Goal: Obtain resource: Obtain resource

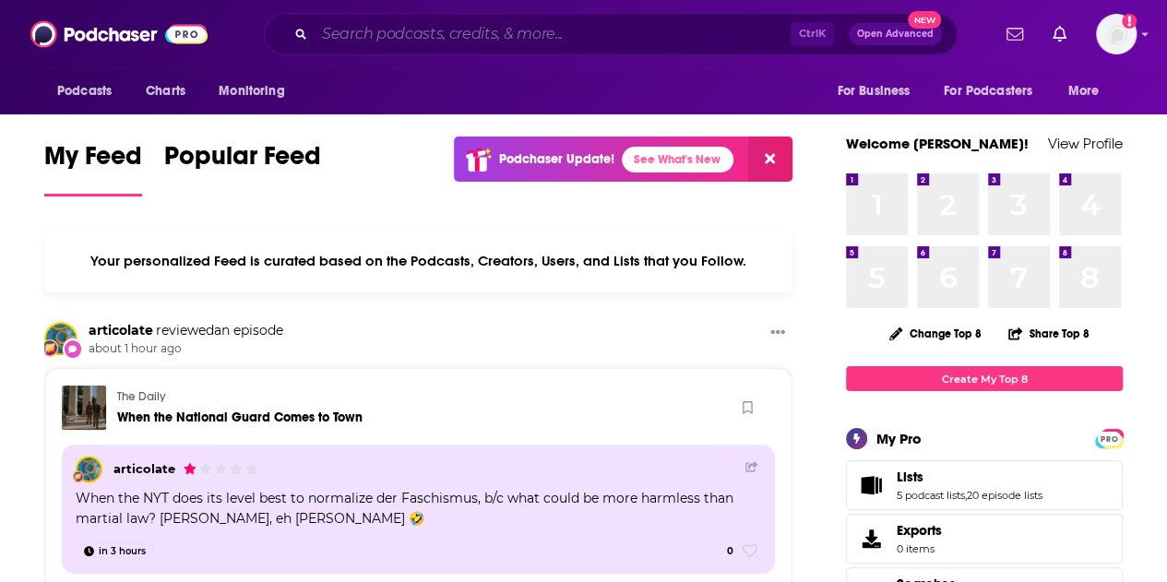
click at [535, 43] on input "Search podcasts, credits, & more..." at bounding box center [553, 34] width 476 height 30
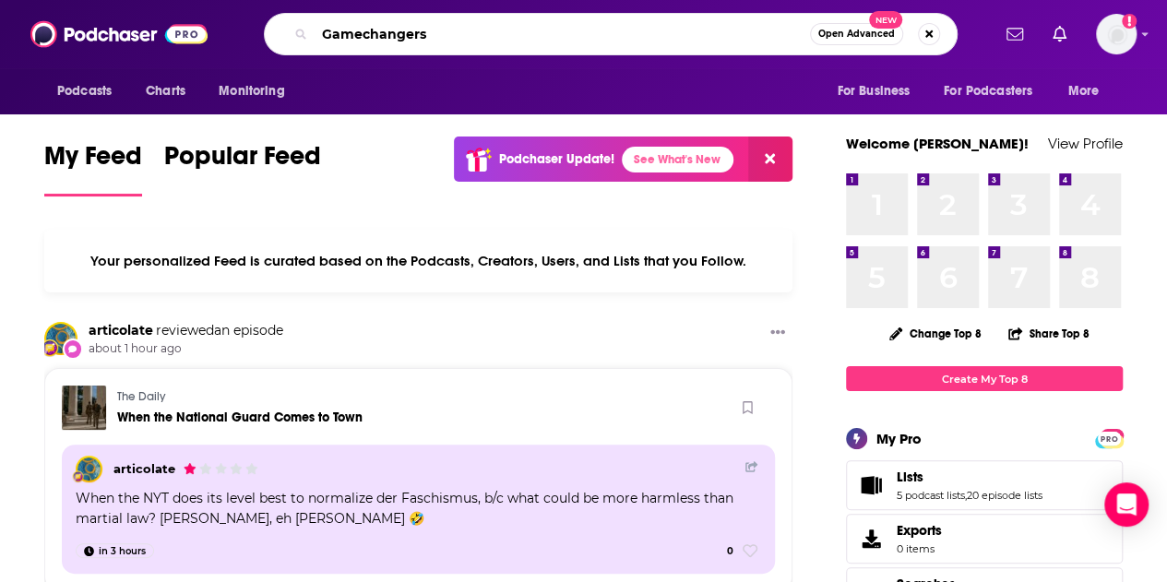
type input "Gamechangers"
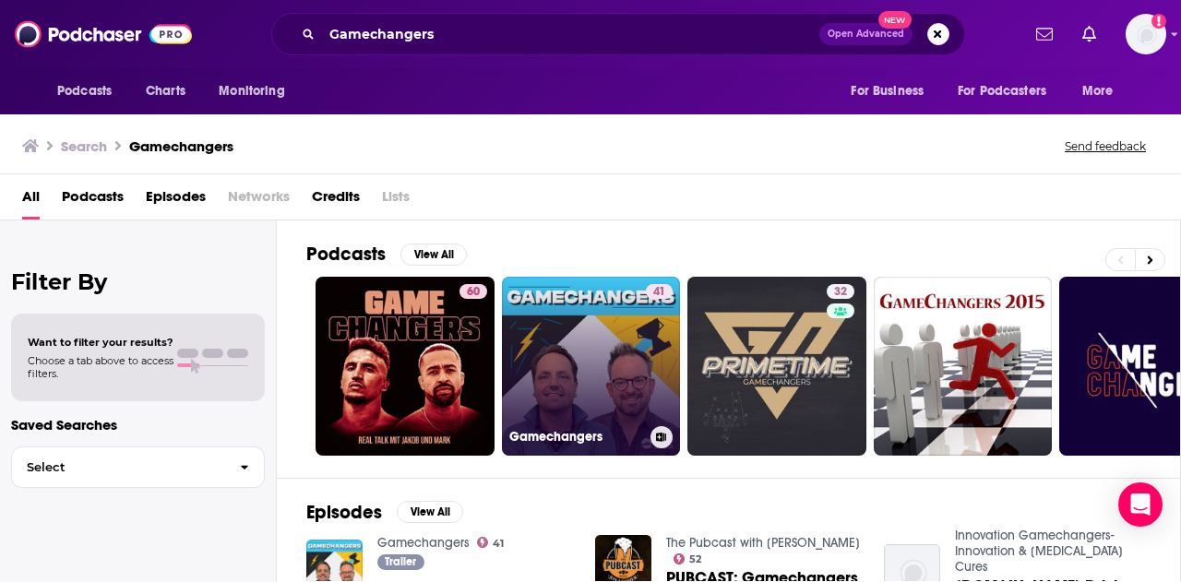
click at [550, 352] on link "41 Gamechangers" at bounding box center [591, 366] width 179 height 179
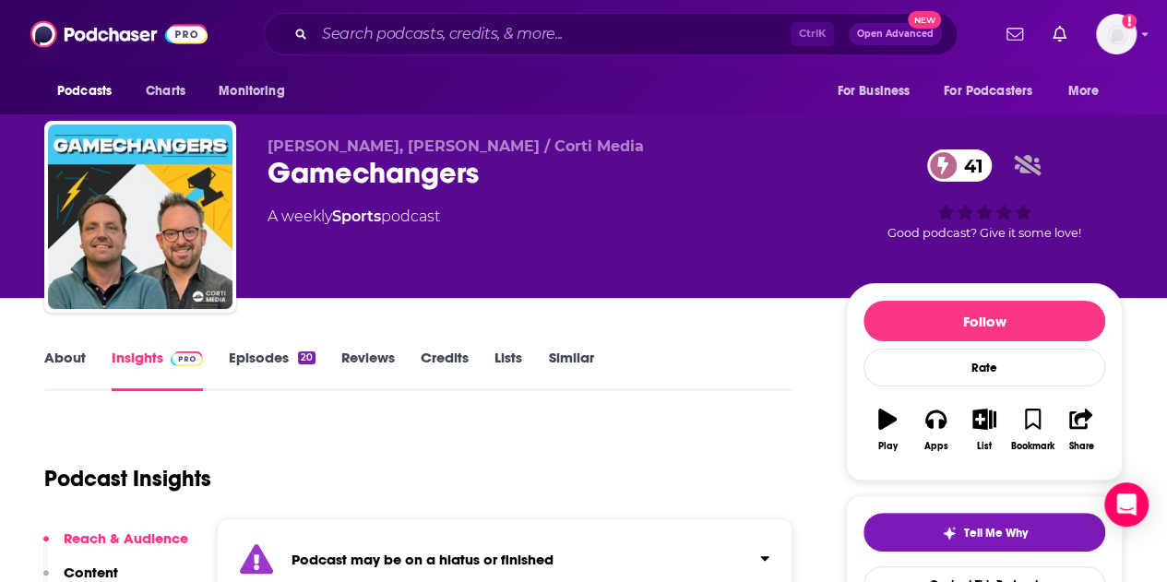
scroll to position [2, 0]
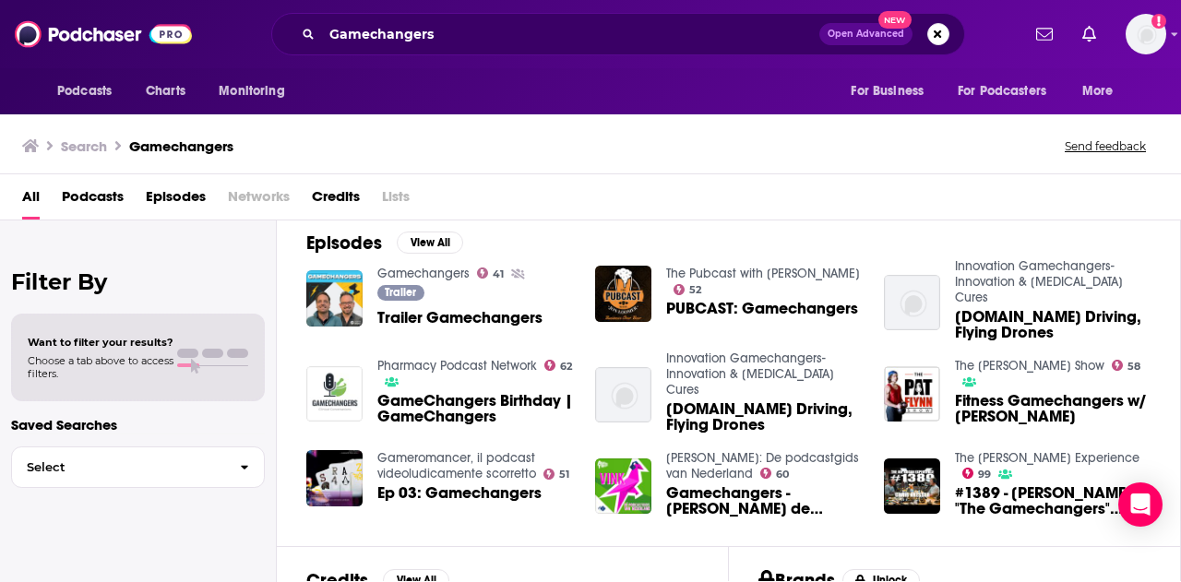
scroll to position [272, 0]
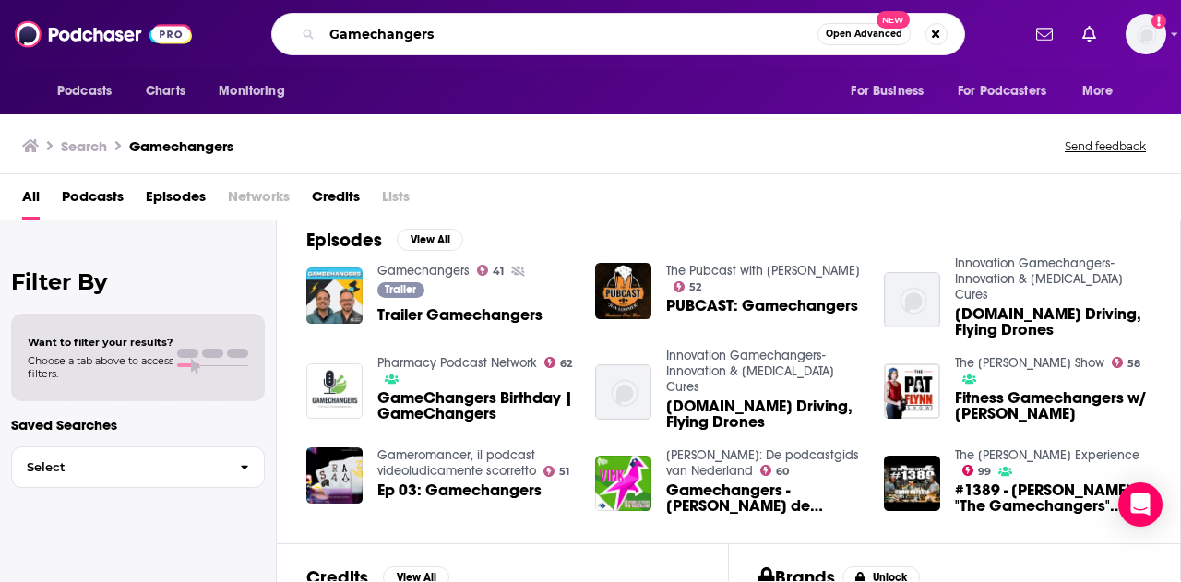
click at [481, 43] on input "Gamechangers" at bounding box center [569, 34] width 495 height 30
paste input "with [PERSON_NAME]"
type input "Gamechangers with [PERSON_NAME]"
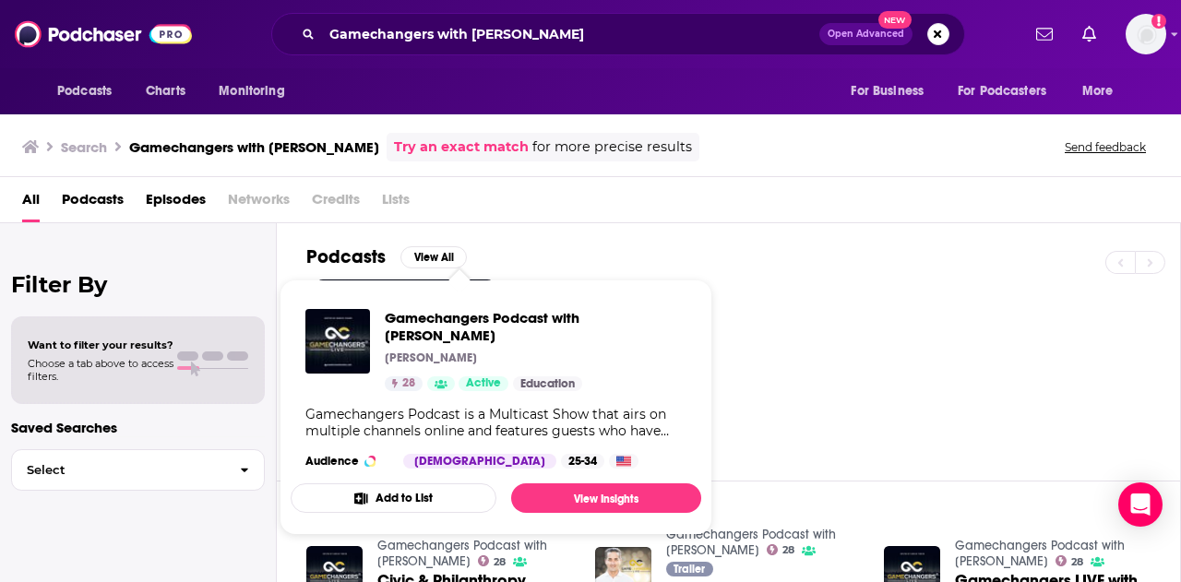
click at [841, 325] on div "28" at bounding box center [743, 369] width 874 height 179
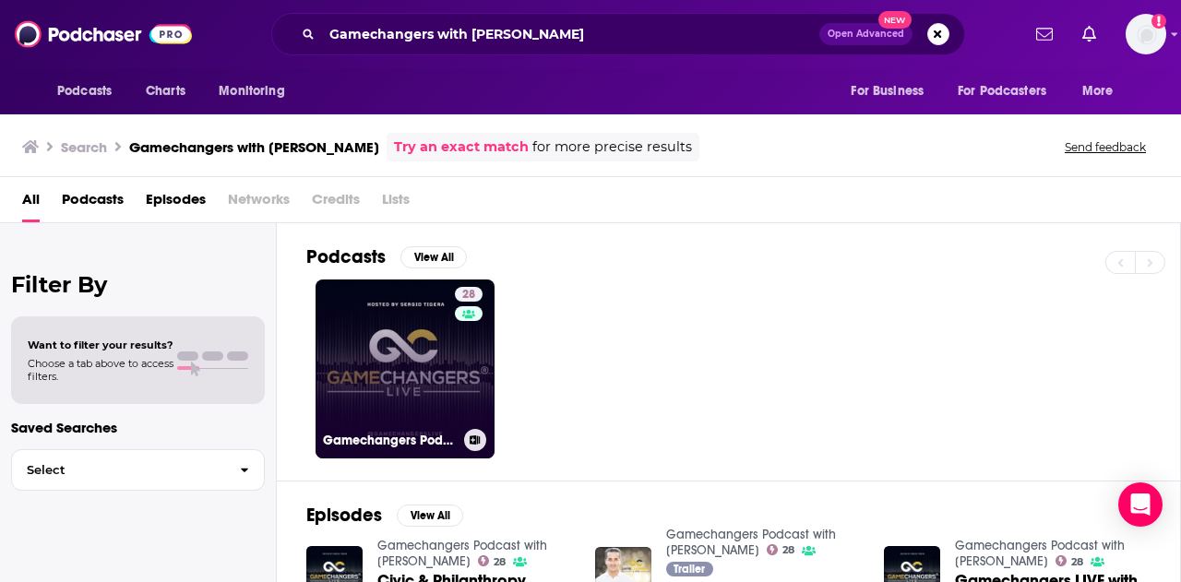
click at [354, 370] on link "28 Gamechangers Podcast with [PERSON_NAME]" at bounding box center [405, 369] width 179 height 179
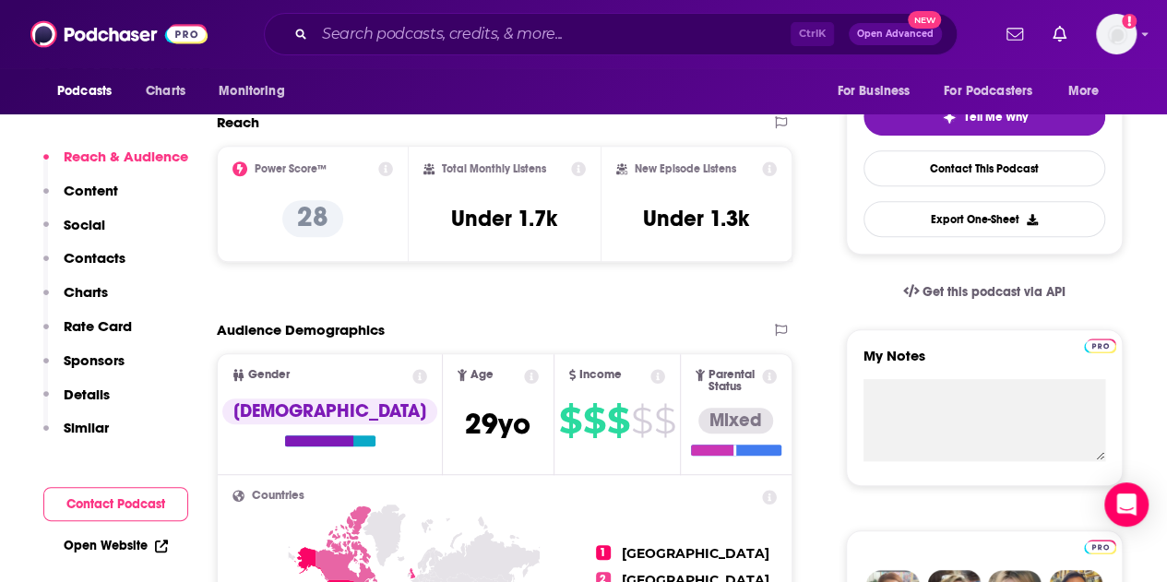
scroll to position [420, 0]
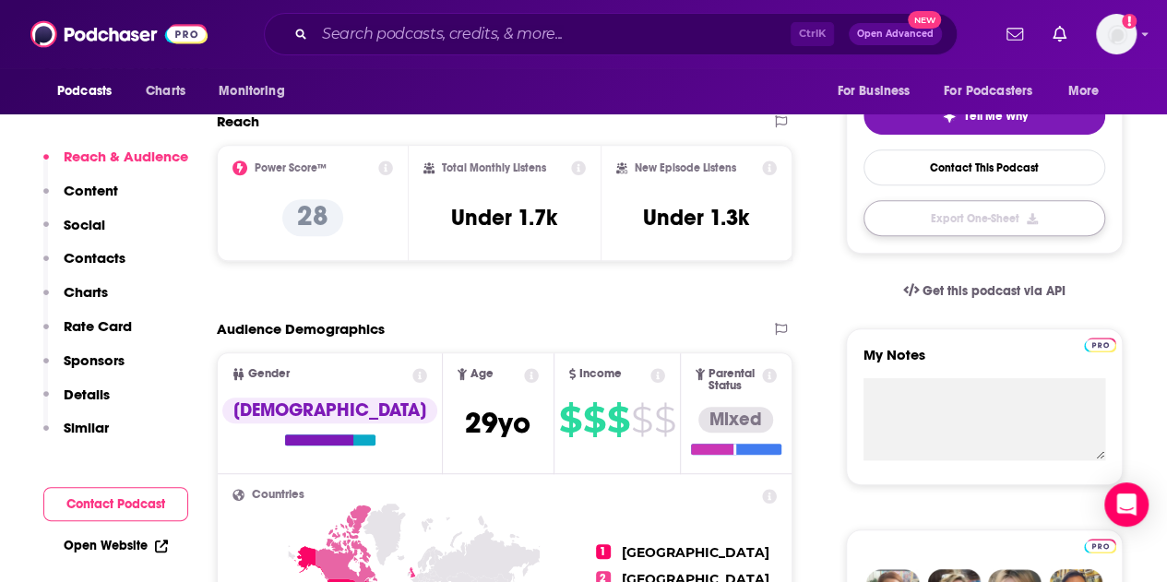
click at [1003, 208] on button "Export One-Sheet" at bounding box center [985, 218] width 242 height 36
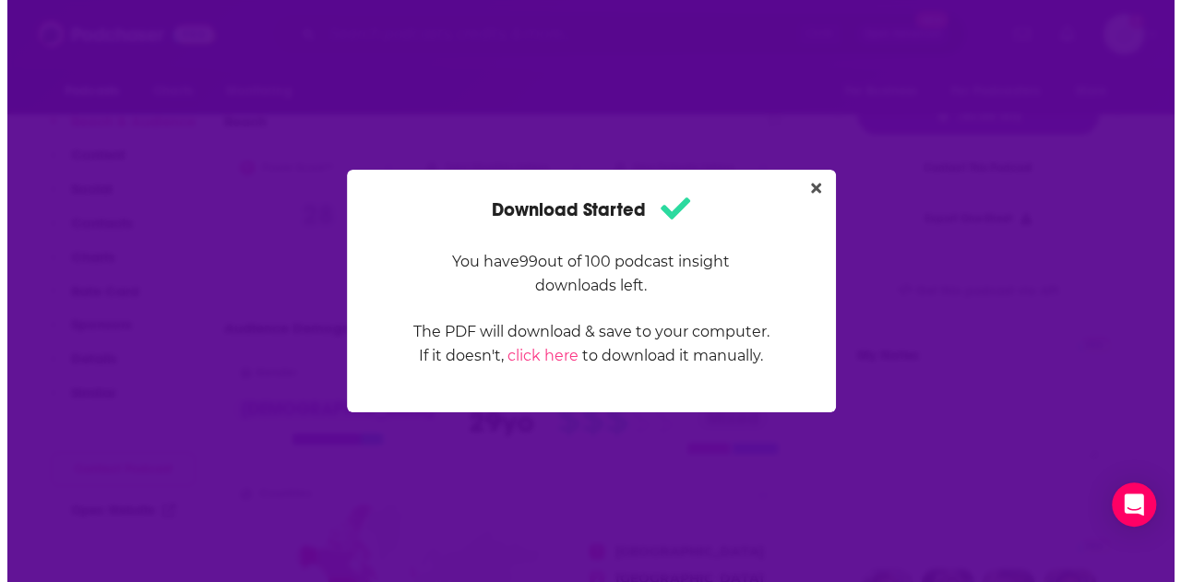
scroll to position [0, 0]
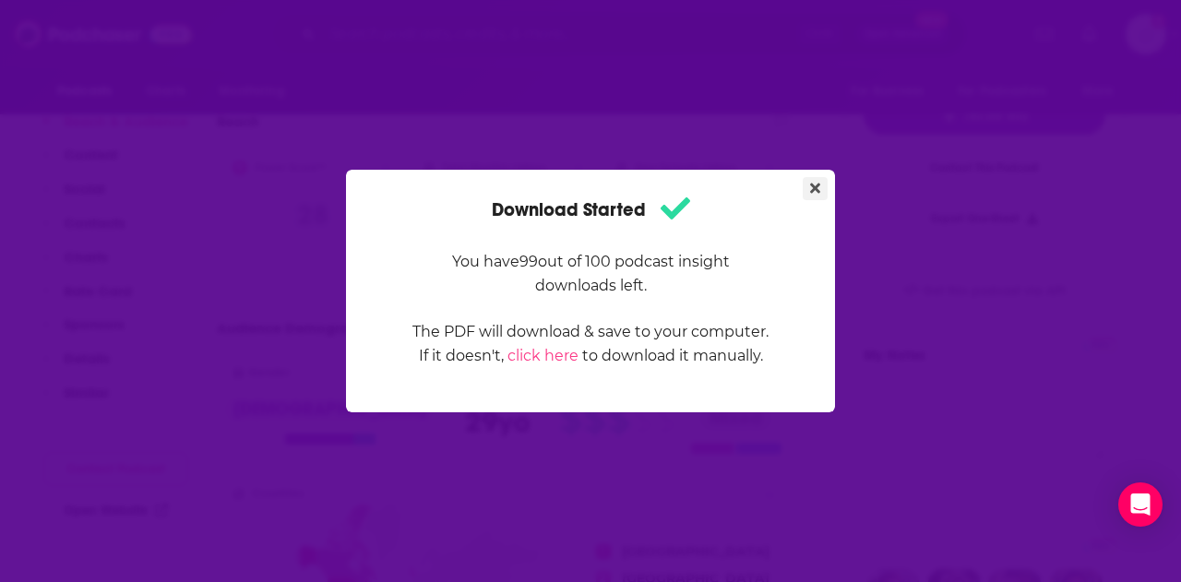
click at [814, 185] on icon "Close" at bounding box center [815, 189] width 10 height 10
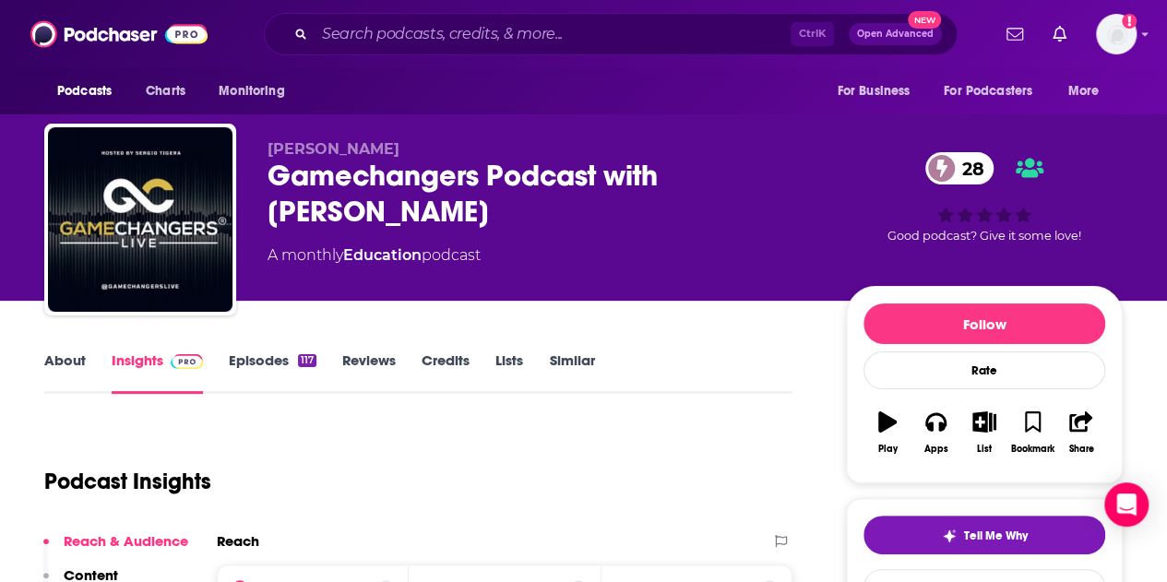
click at [69, 376] on link "About" at bounding box center [65, 372] width 42 height 42
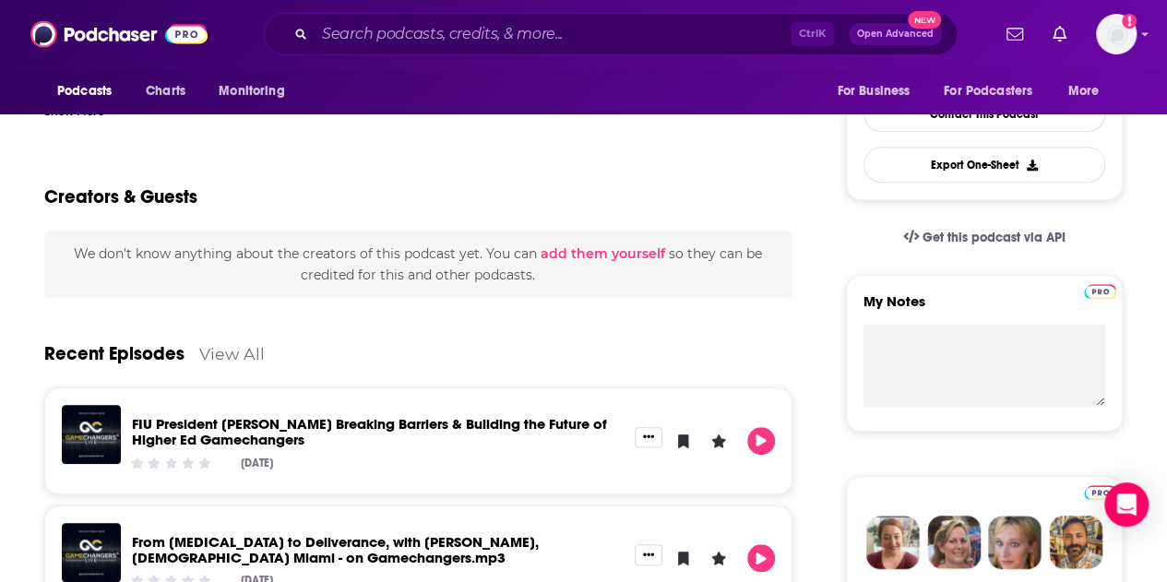
scroll to position [474, 0]
